Goal: Task Accomplishment & Management: Manage account settings

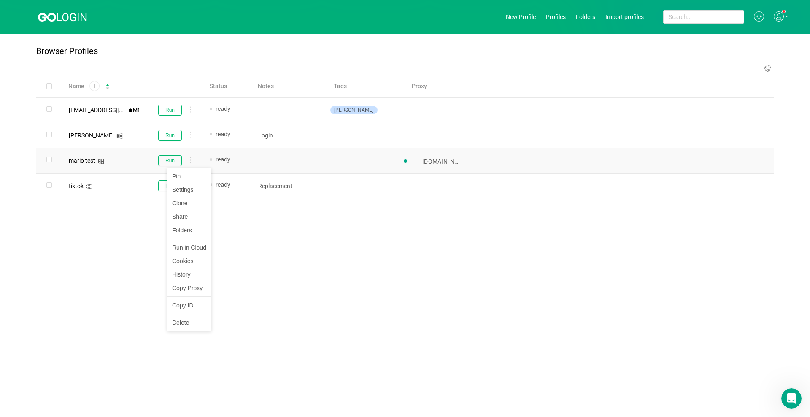
click at [189, 159] on div at bounding box center [188, 161] width 9 height 9
click at [179, 187] on li "Settings" at bounding box center [189, 189] width 44 height 13
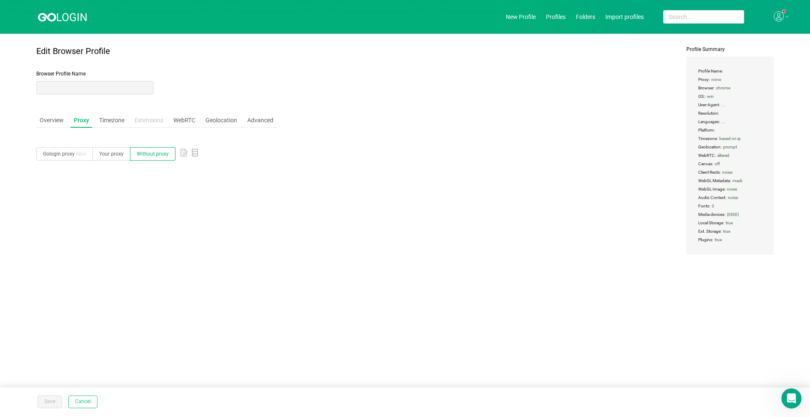
type input "mario test"
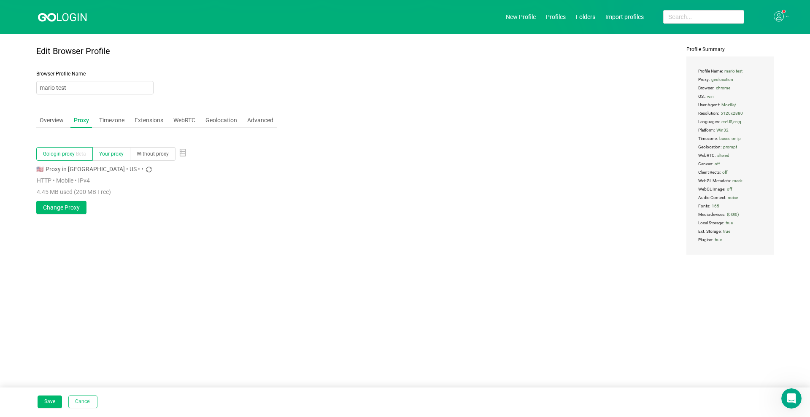
click at [117, 155] on span "Your proxy" at bounding box center [111, 154] width 24 height 6
click at [99, 156] on input "Your proxy" at bounding box center [99, 156] width 0 height 0
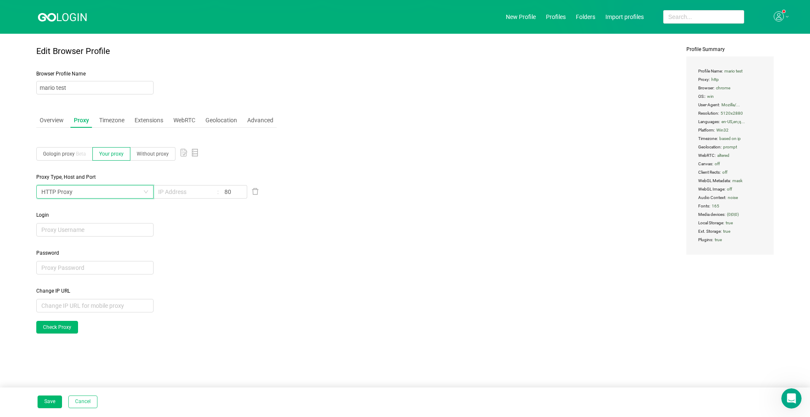
click at [146, 191] on icon "icon: down" at bounding box center [145, 191] width 5 height 5
click at [68, 235] on li "Socks 5 Proxy" at bounding box center [94, 235] width 117 height 13
click at [181, 152] on icon at bounding box center [182, 152] width 3 height 0
type input "[TECHNICAL_ID]"
type input "63791"
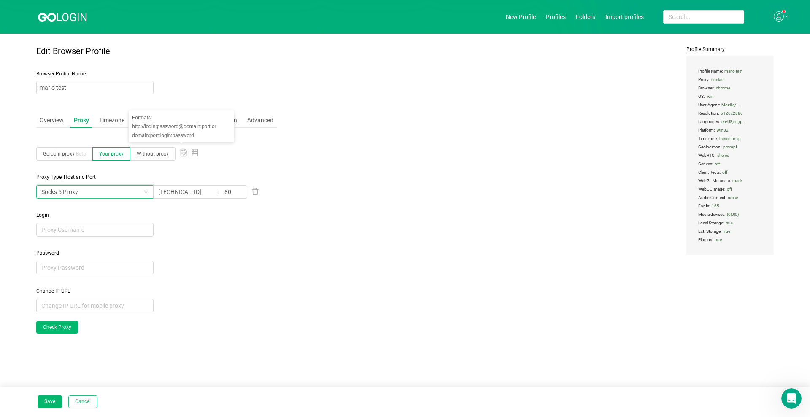
type input "z4Xd6FsG"
type input "sAubxN4H"
click at [152, 190] on div "HTTP Proxy" at bounding box center [94, 191] width 117 height 13
click at [72, 239] on li "Socks 5 Proxy" at bounding box center [94, 235] width 117 height 13
click at [49, 324] on link "Check Proxy" at bounding box center [57, 327] width 42 height 13
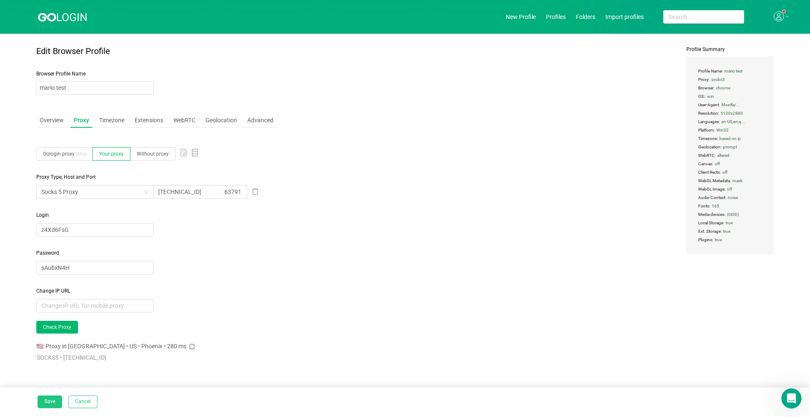
click at [53, 324] on button "Save" at bounding box center [50, 402] width 24 height 13
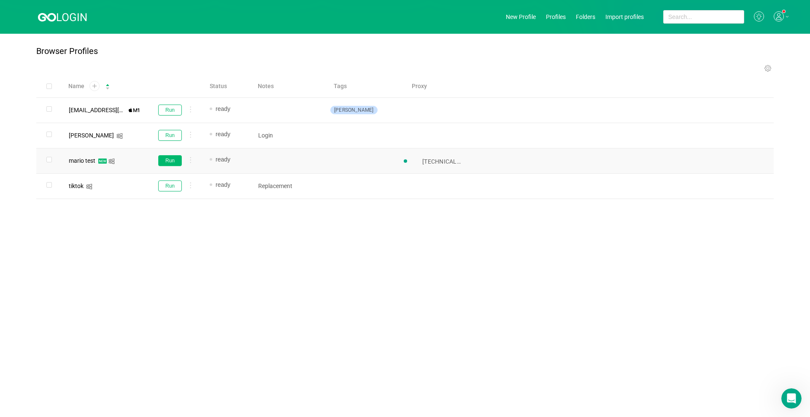
click at [177, 162] on button "Run" at bounding box center [170, 160] width 24 height 11
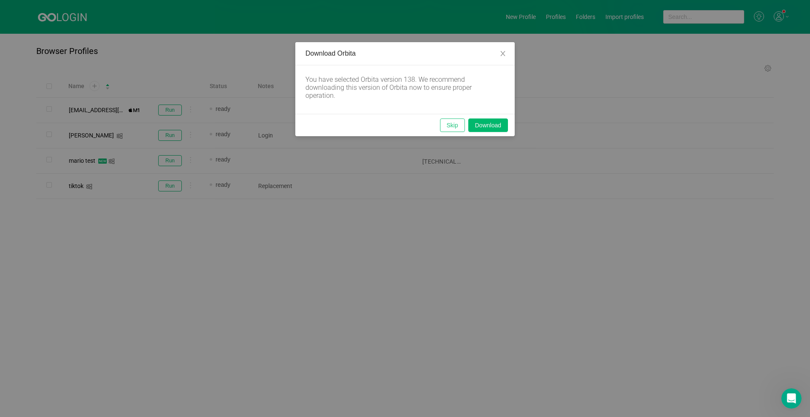
click at [446, 128] on button "Skip" at bounding box center [452, 125] width 25 height 13
